Goal: Information Seeking & Learning: Understand process/instructions

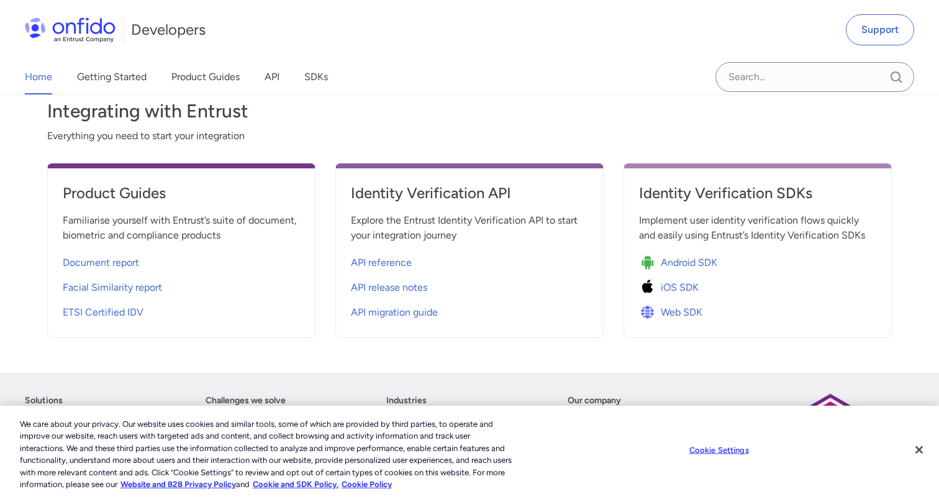
scroll to position [496, 0]
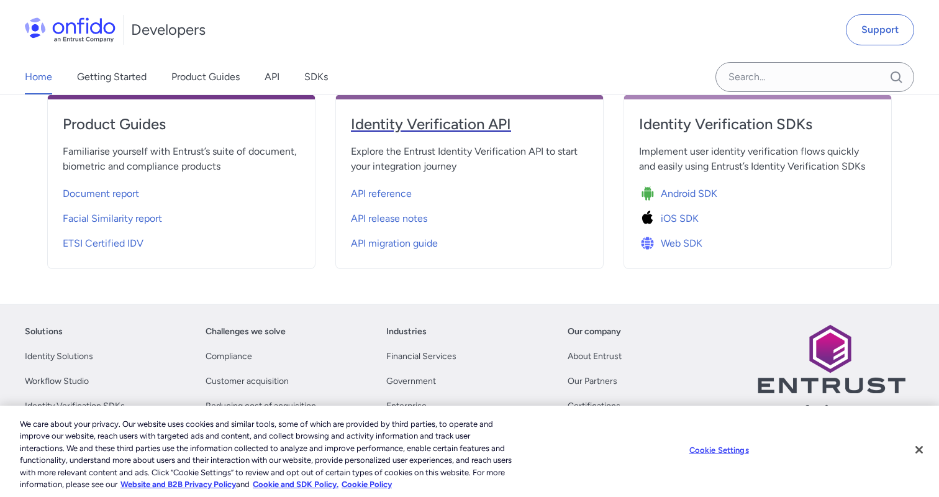
click at [418, 132] on h4 "Identity Verification API" at bounding box center [469, 124] width 237 height 20
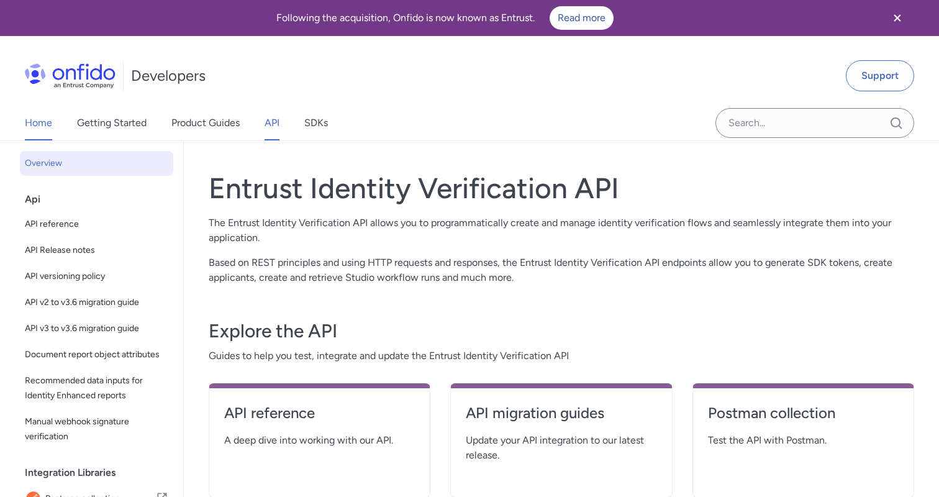
click at [39, 122] on link "Home" at bounding box center [38, 123] width 27 height 35
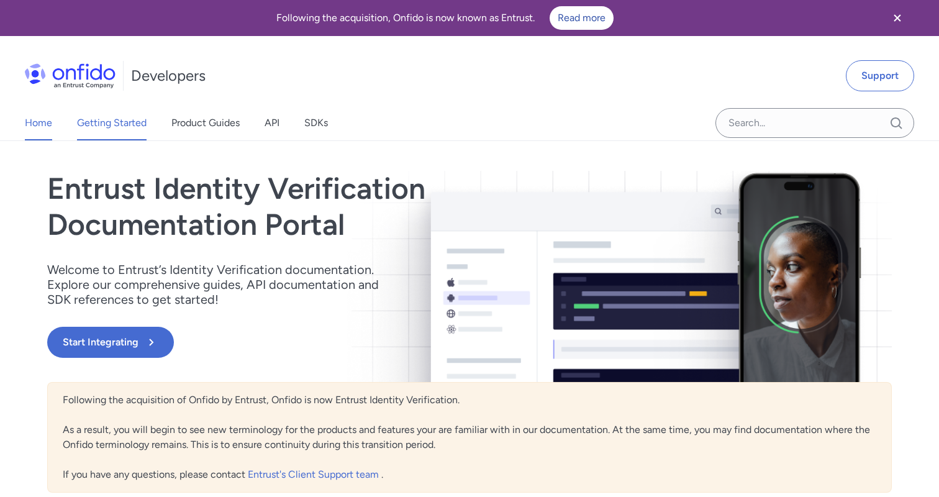
click at [119, 119] on link "Getting Started" at bounding box center [112, 123] width 70 height 35
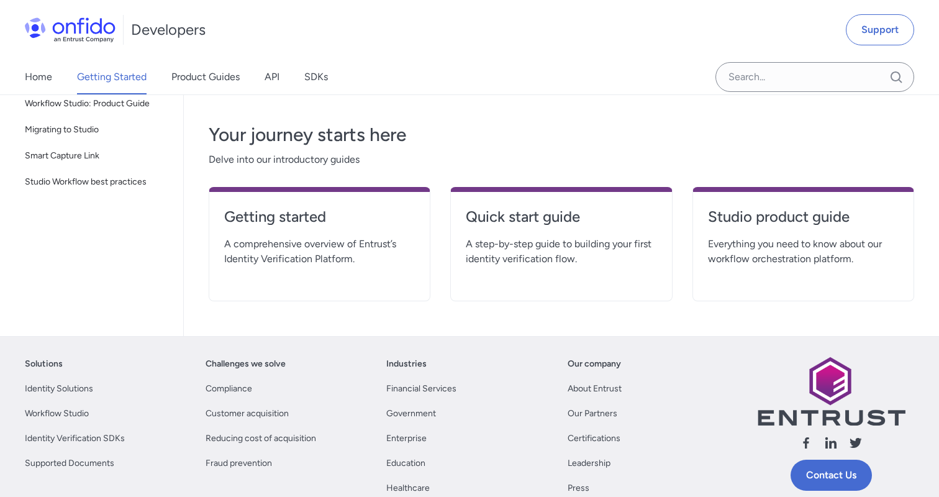
scroll to position [284, 0]
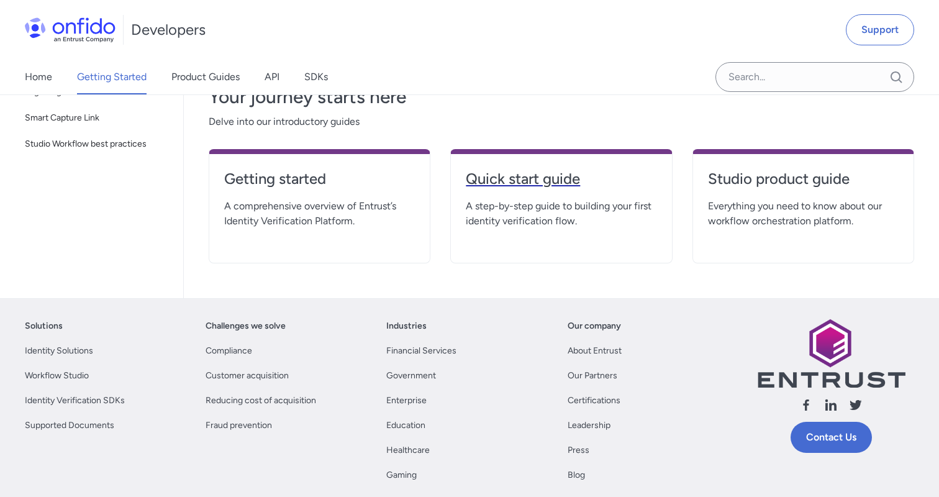
click at [504, 184] on h4 "Quick start guide" at bounding box center [561, 179] width 191 height 20
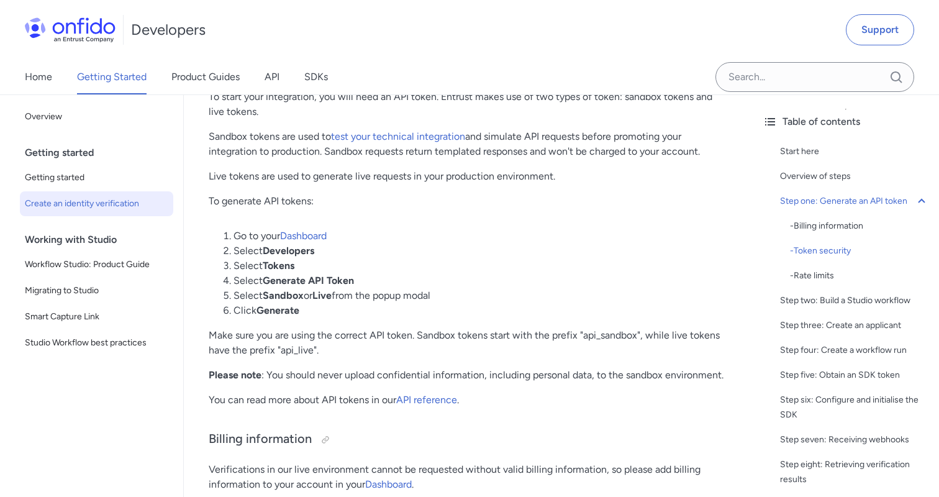
scroll to position [620, 0]
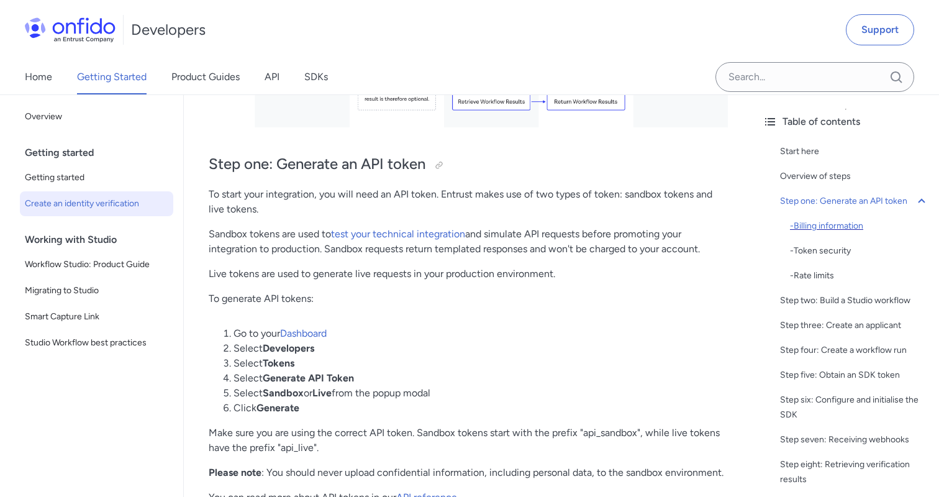
click at [848, 225] on div "- Billing information" at bounding box center [859, 226] width 139 height 15
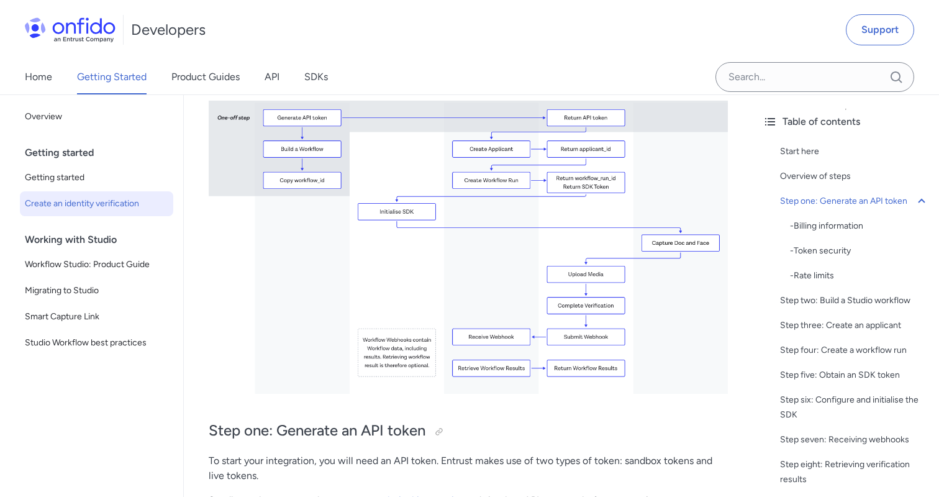
scroll to position [359, 0]
